Goal: Task Accomplishment & Management: Manage account settings

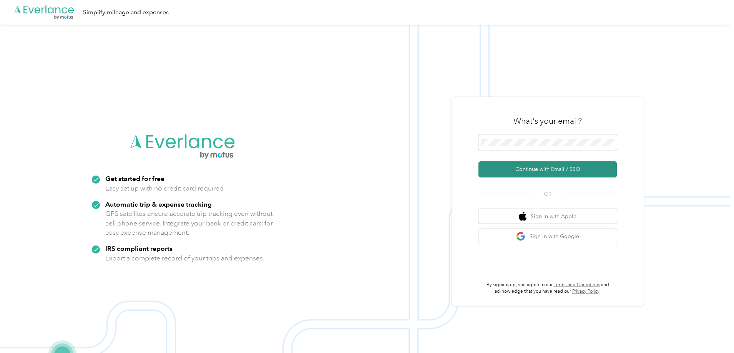
click at [535, 165] on button "Continue with Email / SSO" at bounding box center [548, 169] width 138 height 16
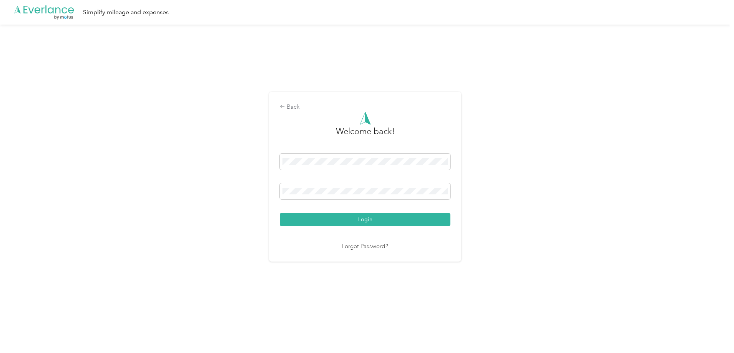
click at [280, 213] on button "Login" at bounding box center [365, 219] width 171 height 13
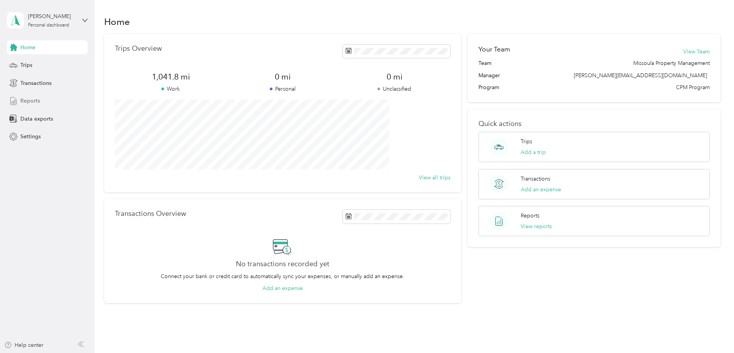
click at [30, 102] on span "Reports" at bounding box center [30, 101] width 20 height 8
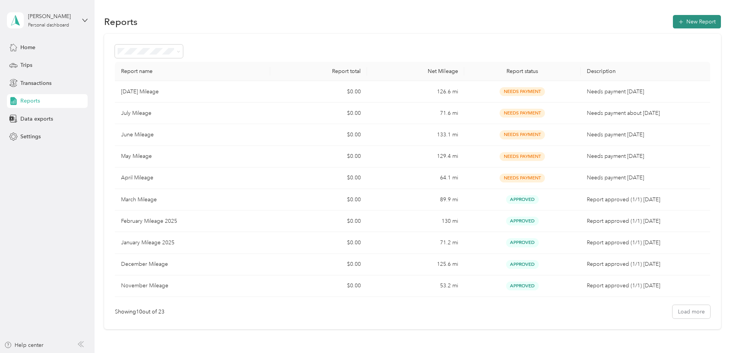
click at [673, 23] on button "New Report" at bounding box center [697, 21] width 48 height 13
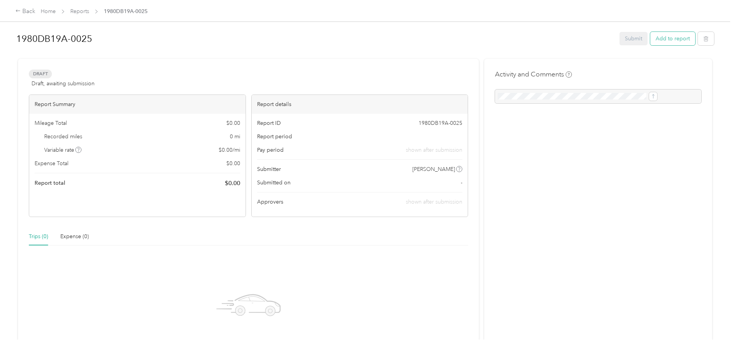
click at [650, 41] on button "Add to report" at bounding box center [672, 38] width 45 height 13
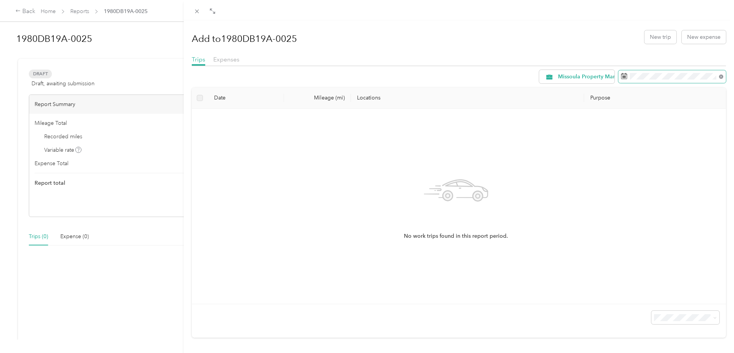
click at [719, 76] on icon at bounding box center [721, 77] width 4 height 4
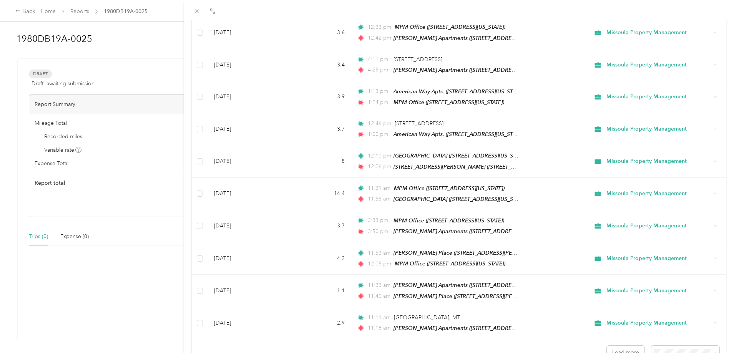
scroll to position [605, 0]
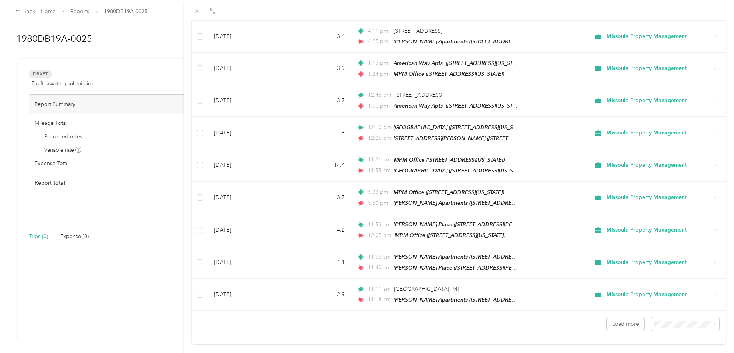
click at [680, 280] on div "50 per load" at bounding box center [679, 280] width 57 height 8
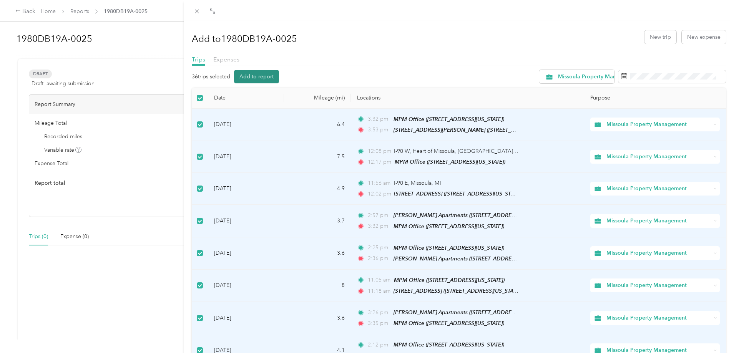
click at [263, 76] on button "Add to report" at bounding box center [256, 76] width 45 height 13
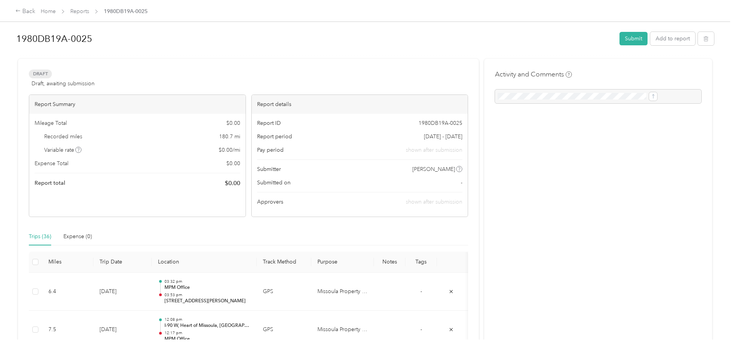
click at [159, 39] on h1 "1980DB19A-0025" at bounding box center [315, 39] width 598 height 18
click at [620, 37] on button "Submit" at bounding box center [634, 39] width 28 height 13
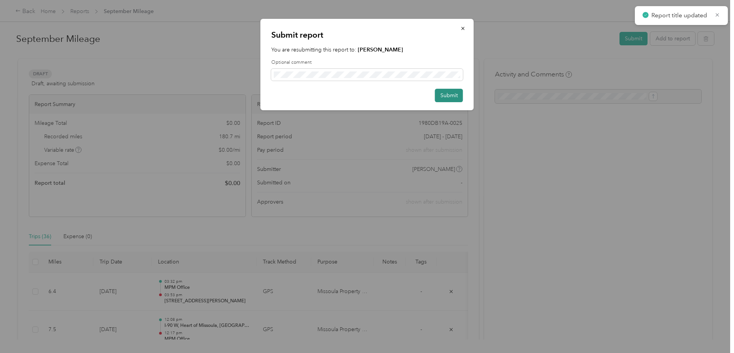
click at [442, 96] on button "Submit" at bounding box center [449, 95] width 28 height 13
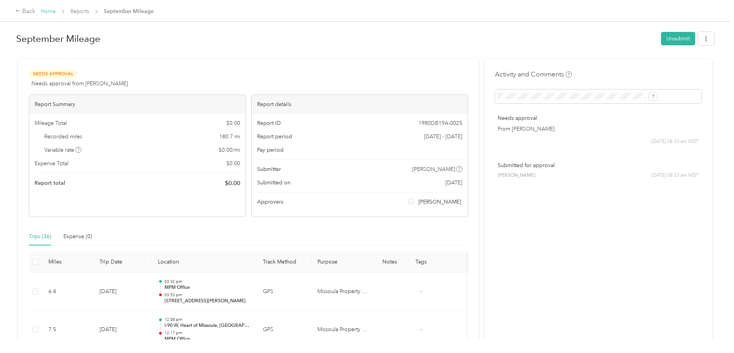
click at [56, 8] on link "Home" at bounding box center [48, 11] width 15 height 7
